Goal: Task Accomplishment & Management: Use online tool/utility

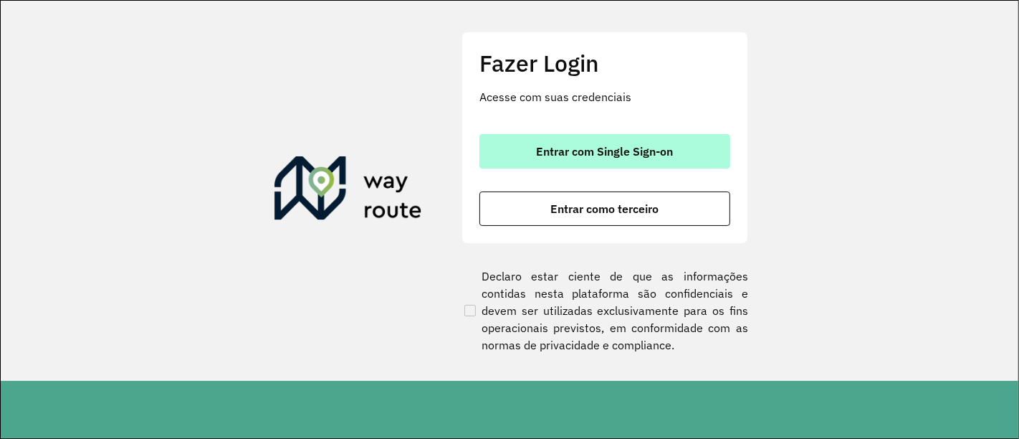
click at [673, 161] on button "Entrar com Single Sign-on" at bounding box center [605, 151] width 251 height 34
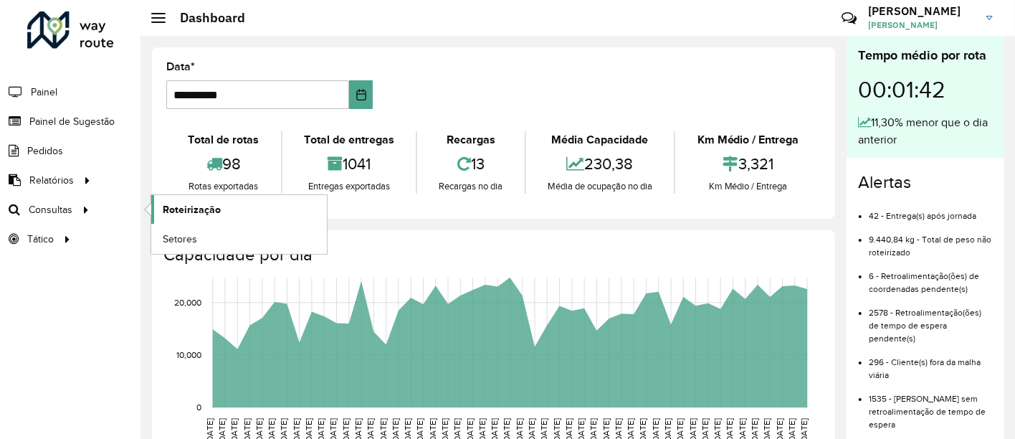
click at [199, 199] on link "Roteirização" at bounding box center [239, 209] width 176 height 29
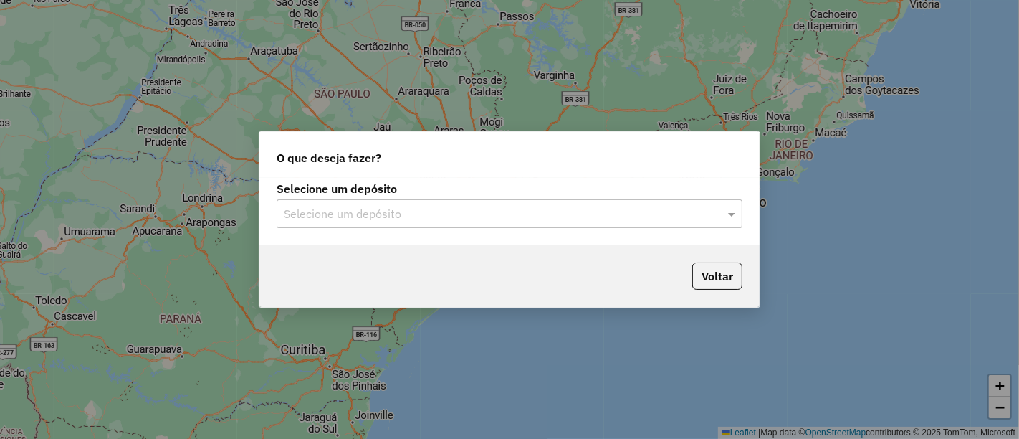
click at [643, 199] on div "Selecione um depósito" at bounding box center [510, 213] width 466 height 29
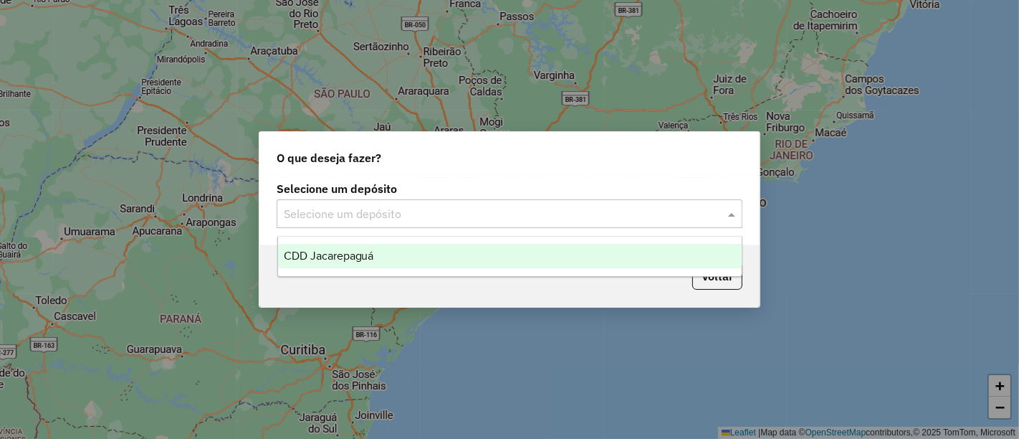
click at [438, 267] on div "CDD Jacarepaguá" at bounding box center [510, 256] width 464 height 24
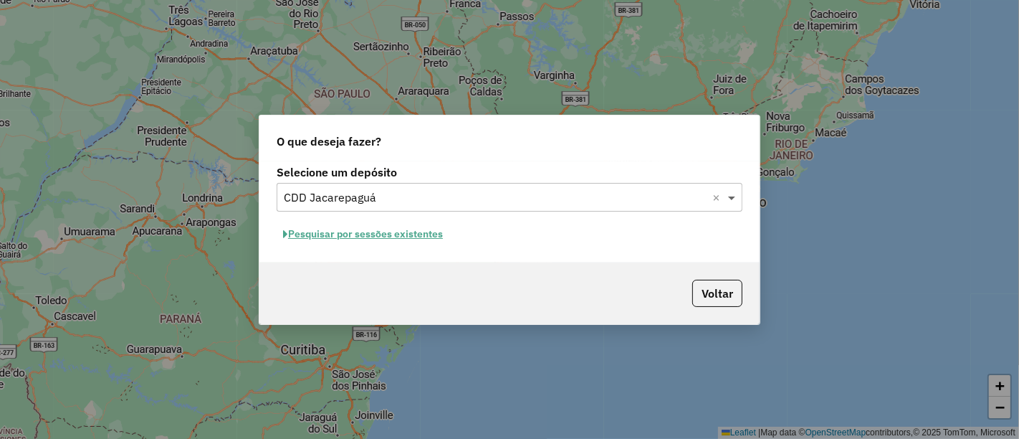
click at [730, 193] on span at bounding box center [734, 197] width 18 height 17
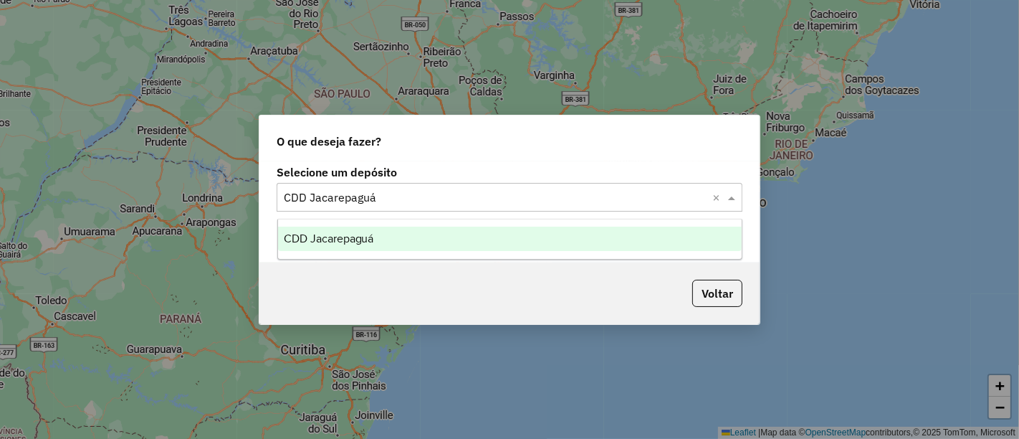
click at [512, 232] on div "CDD Jacarepaguá" at bounding box center [510, 238] width 464 height 24
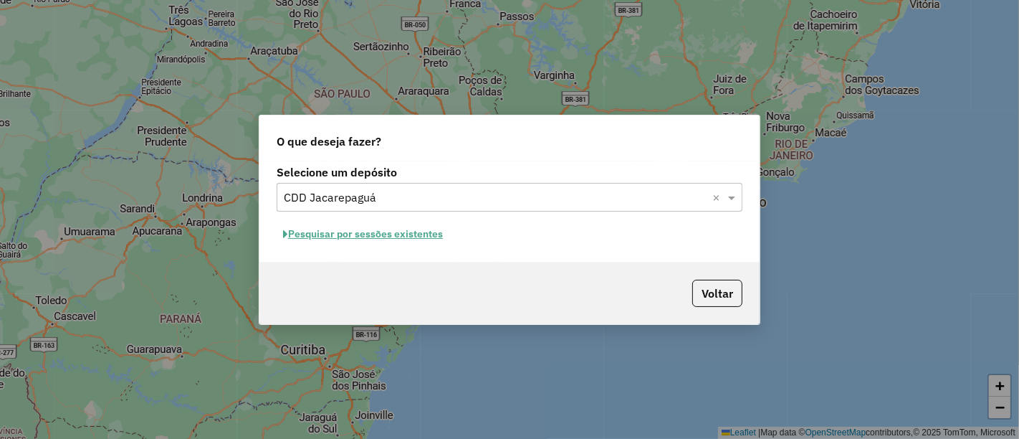
click at [416, 231] on button "Pesquisar por sessões existentes" at bounding box center [363, 234] width 173 height 22
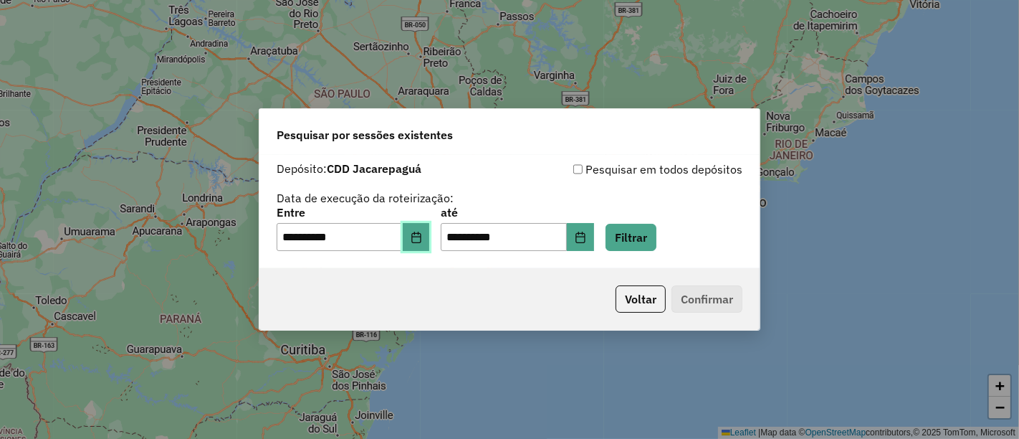
click at [416, 232] on button "Choose Date" at bounding box center [416, 237] width 27 height 29
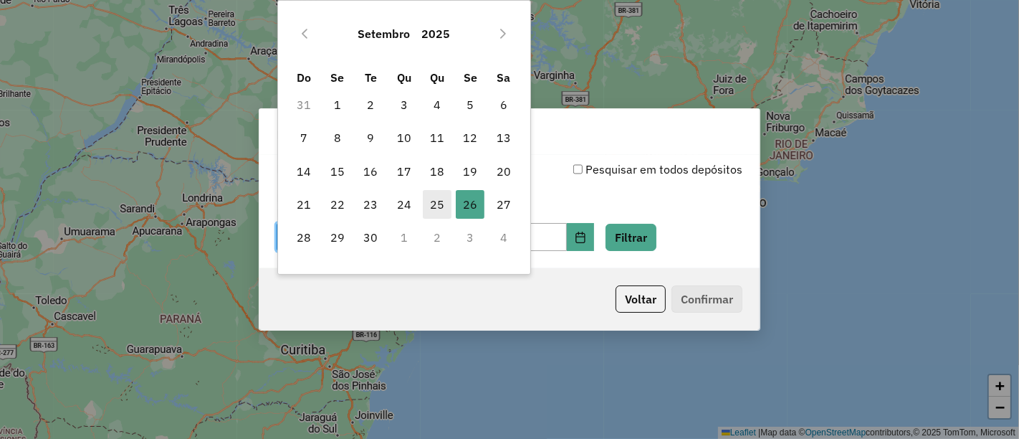
click at [444, 207] on span "25" at bounding box center [437, 204] width 29 height 29
type input "**********"
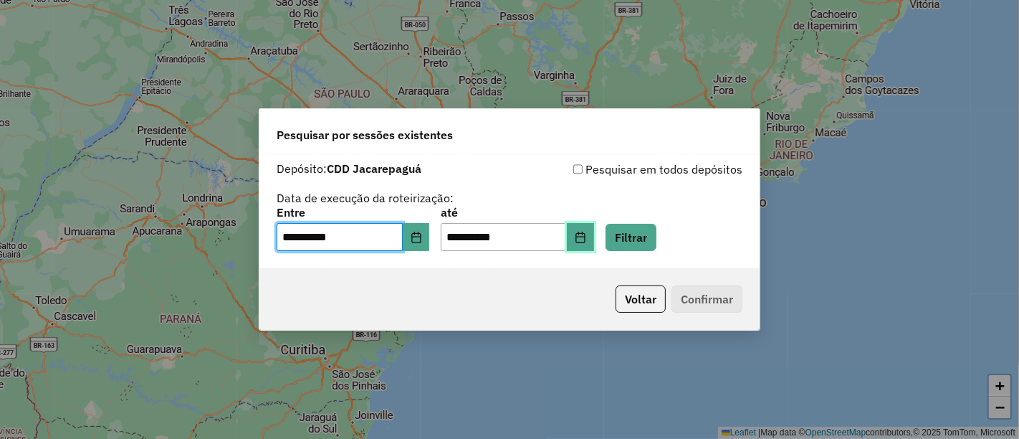
click at [586, 240] on icon "Choose Date" at bounding box center [580, 237] width 11 height 11
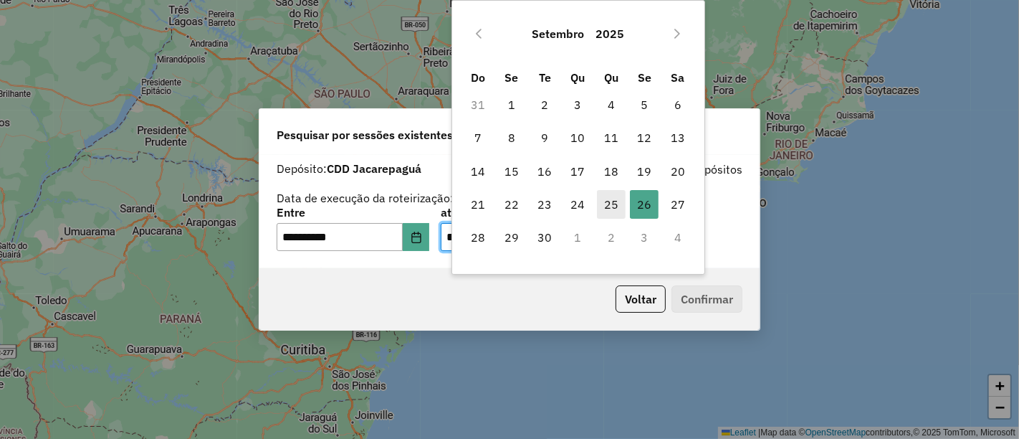
click at [619, 211] on span "25" at bounding box center [611, 204] width 29 height 29
type input "**********"
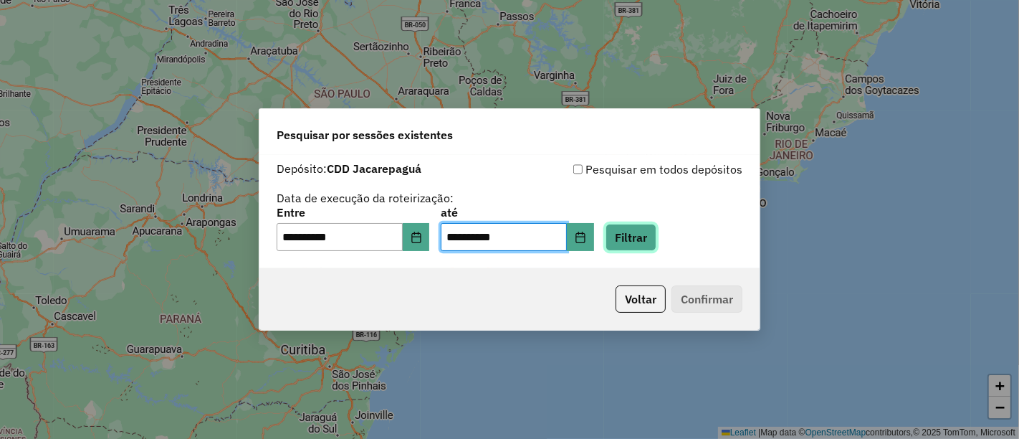
click at [657, 241] on button "Filtrar" at bounding box center [631, 237] width 51 height 27
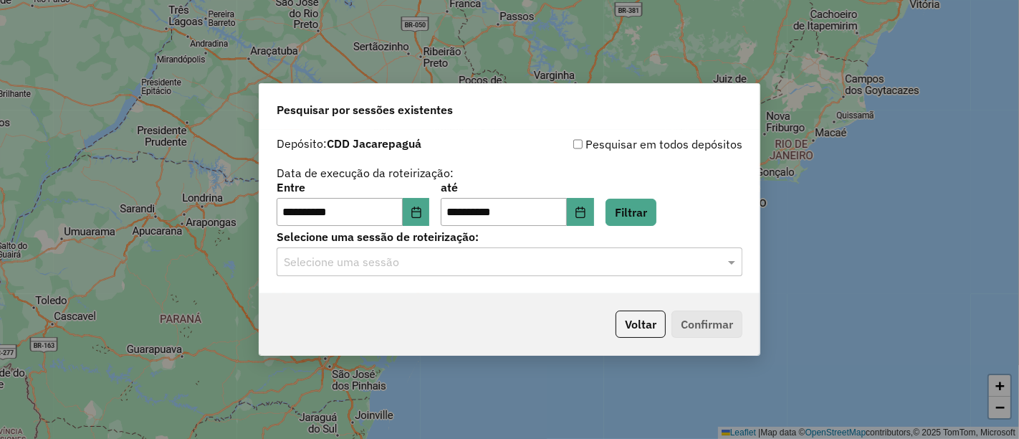
click at [365, 259] on input "text" at bounding box center [495, 262] width 423 height 17
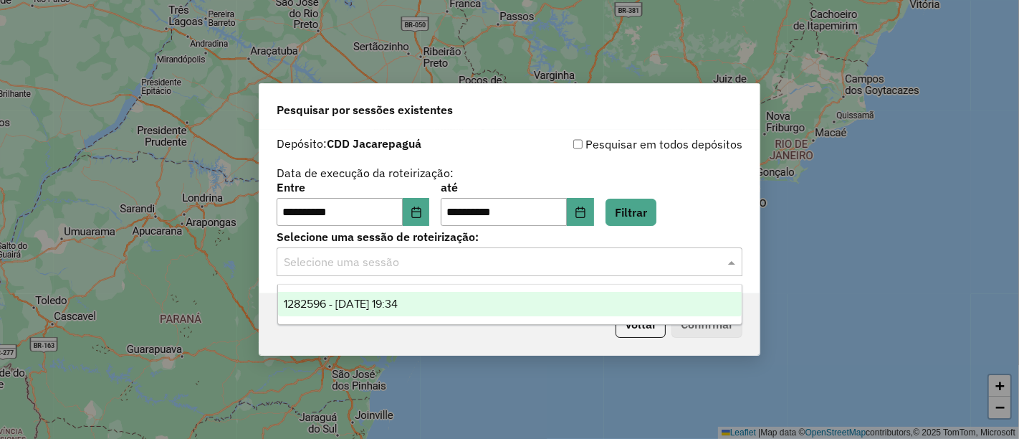
click at [373, 295] on div "1282596 - 25/09/2025 19:34" at bounding box center [510, 304] width 464 height 24
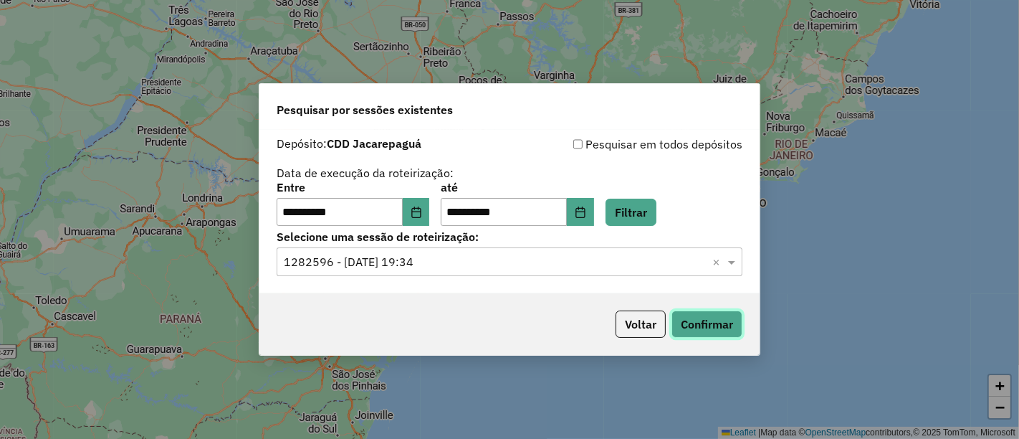
click at [705, 323] on button "Confirmar" at bounding box center [707, 323] width 71 height 27
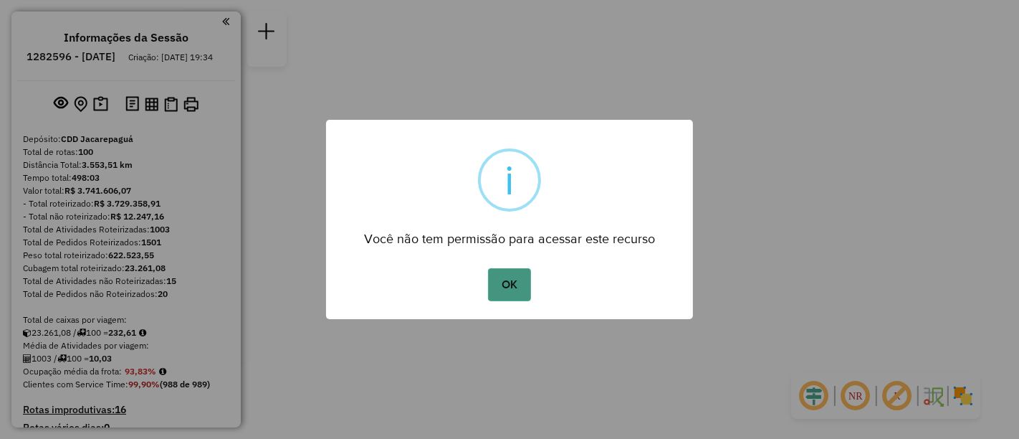
click at [504, 284] on button "OK" at bounding box center [509, 284] width 42 height 33
